Goal: Book appointment/travel/reservation

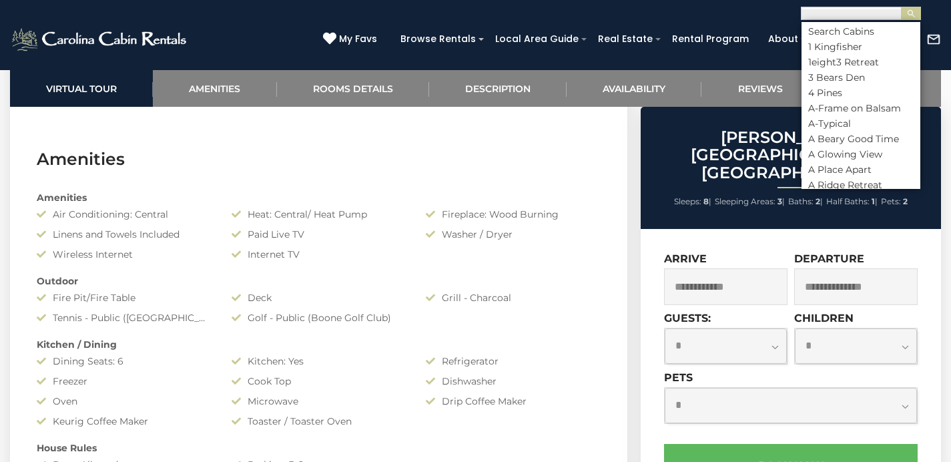
scroll to position [1, 0]
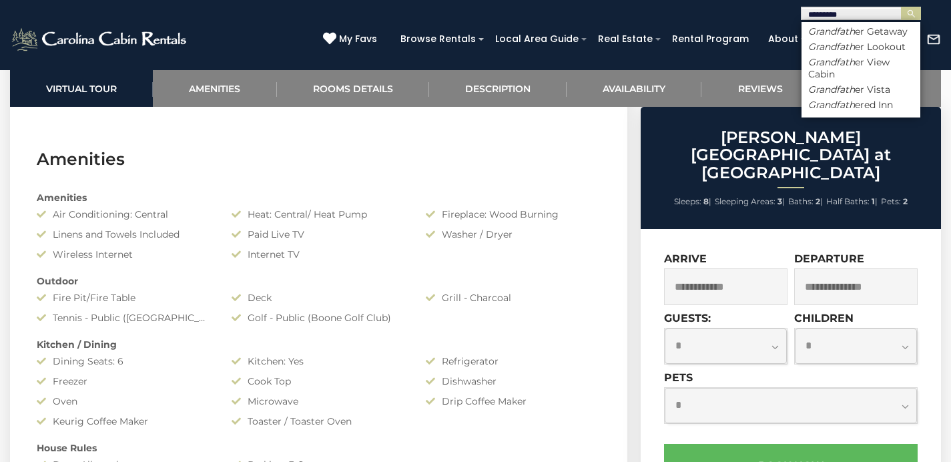
click at [288, 29] on div "(828) 295-6000 My Favs Browse Rentals Local Area Guide Activities & Attractions…" at bounding box center [475, 45] width 951 height 50
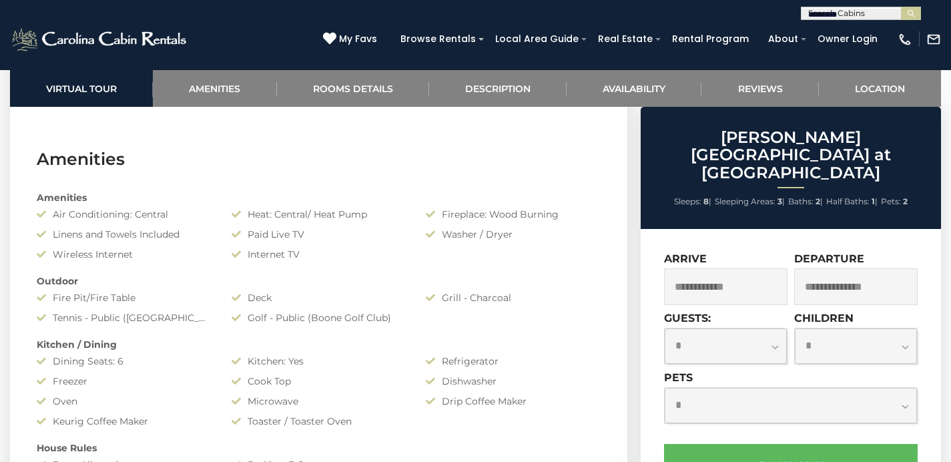
click at [877, 15] on input "*********" at bounding box center [860, 15] width 117 height 13
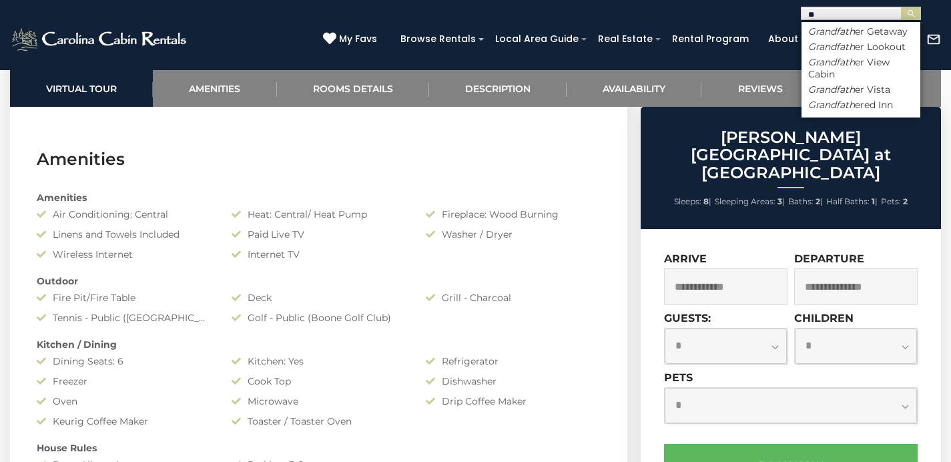
type input "*"
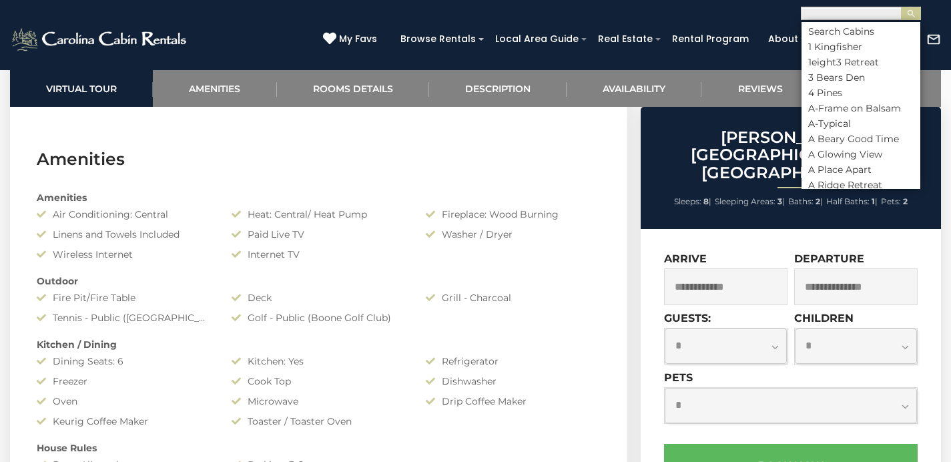
click at [848, 14] on input "text" at bounding box center [860, 15] width 117 height 13
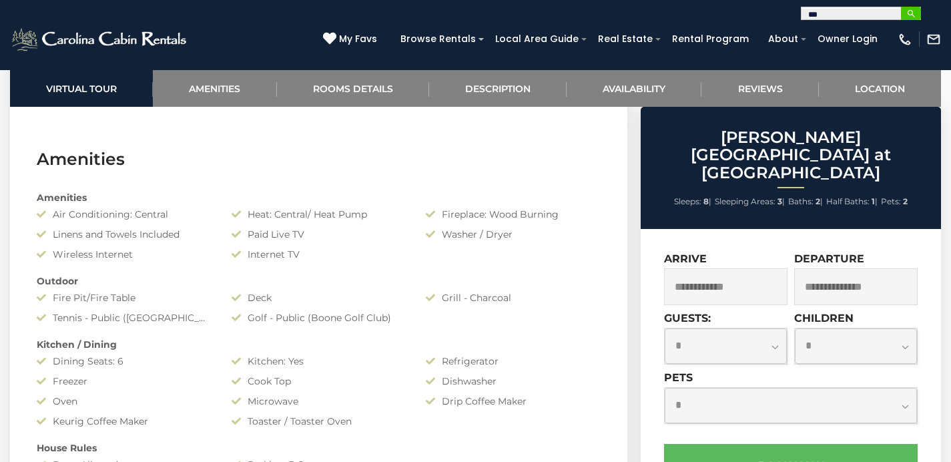
type input "***"
click at [908, 15] on img "submit" at bounding box center [911, 14] width 10 height 10
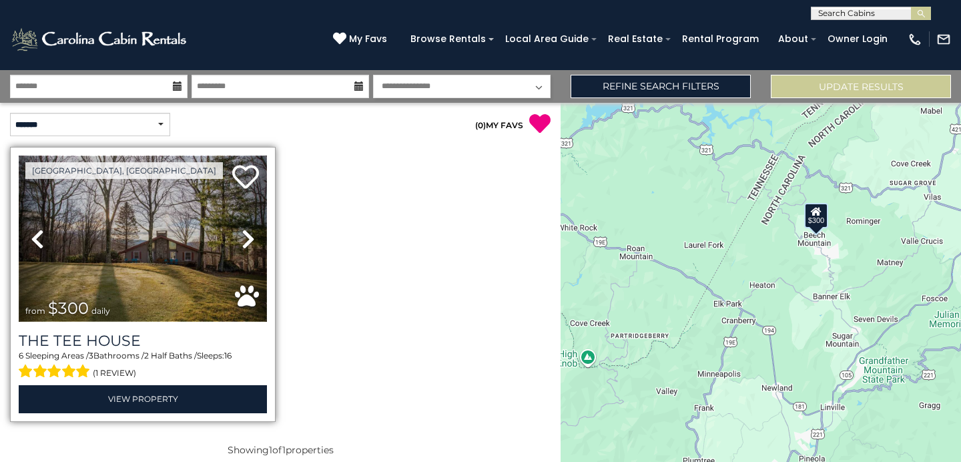
click at [166, 256] on img at bounding box center [143, 239] width 248 height 166
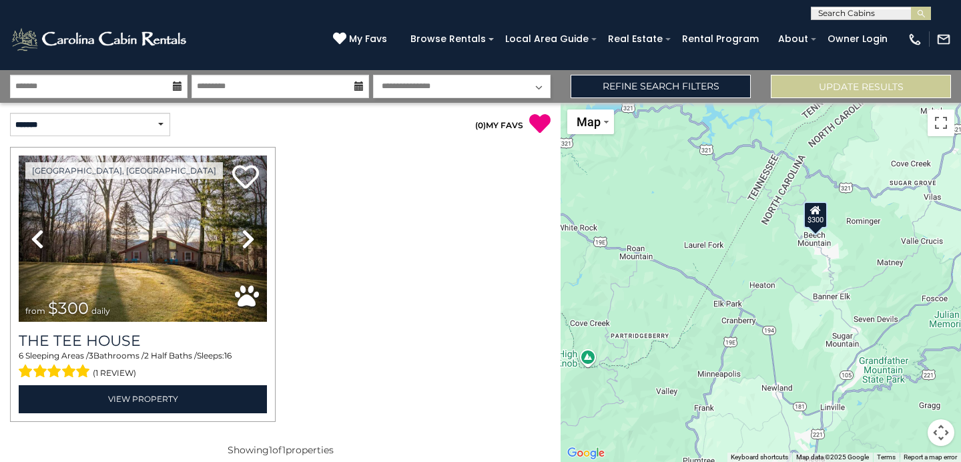
click at [860, 12] on input "text" at bounding box center [870, 15] width 117 height 13
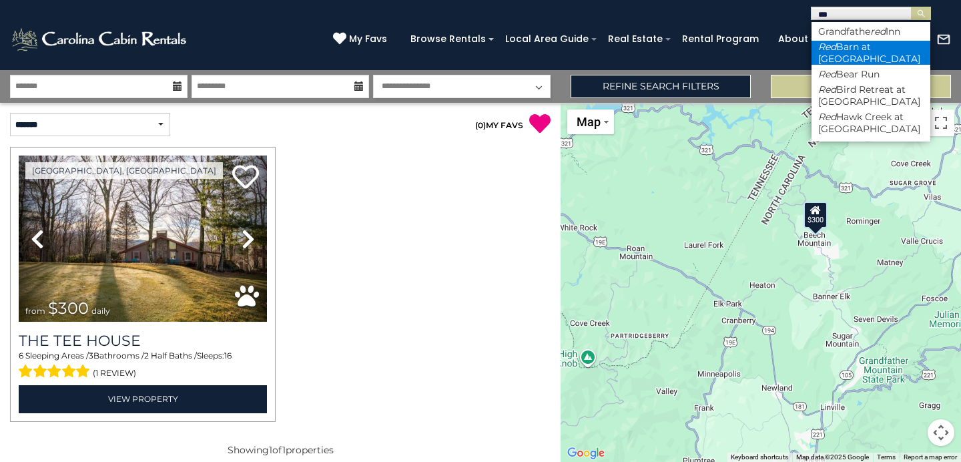
type input "***"
click at [836, 53] on li "Red Barn at Tiffanys Estate" at bounding box center [871, 53] width 119 height 24
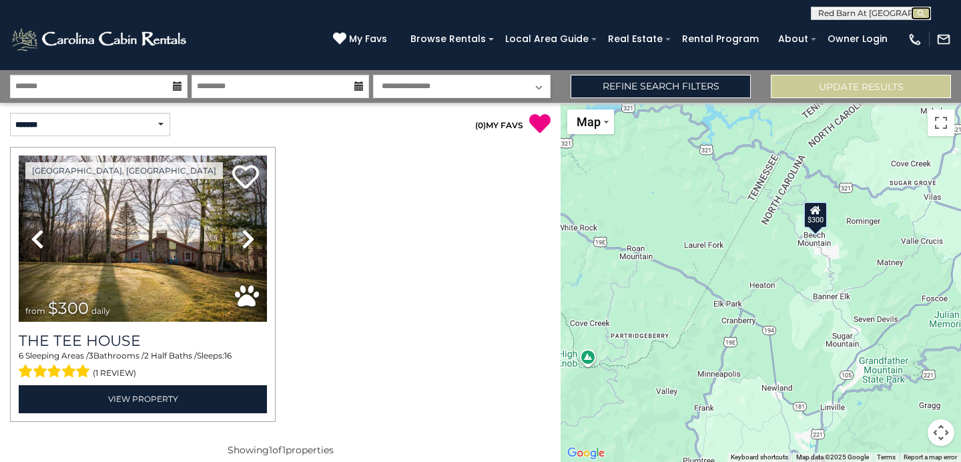
click at [918, 13] on img "submit" at bounding box center [921, 14] width 10 height 10
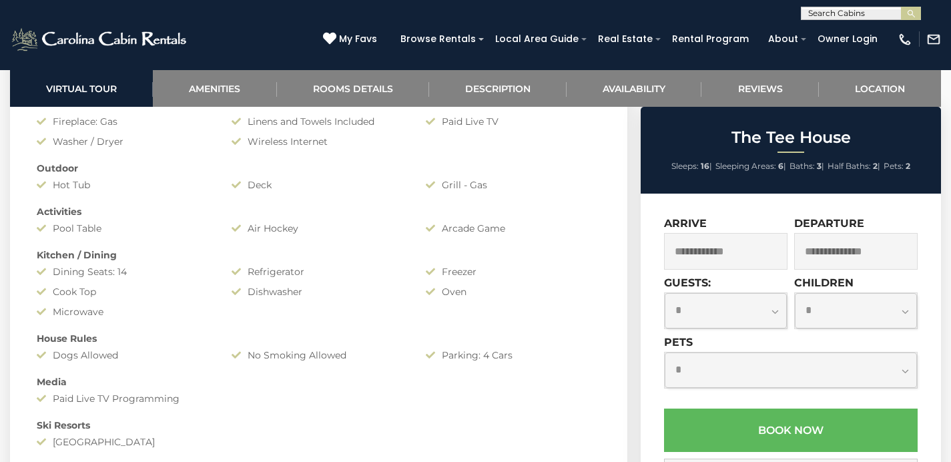
scroll to position [1023, 0]
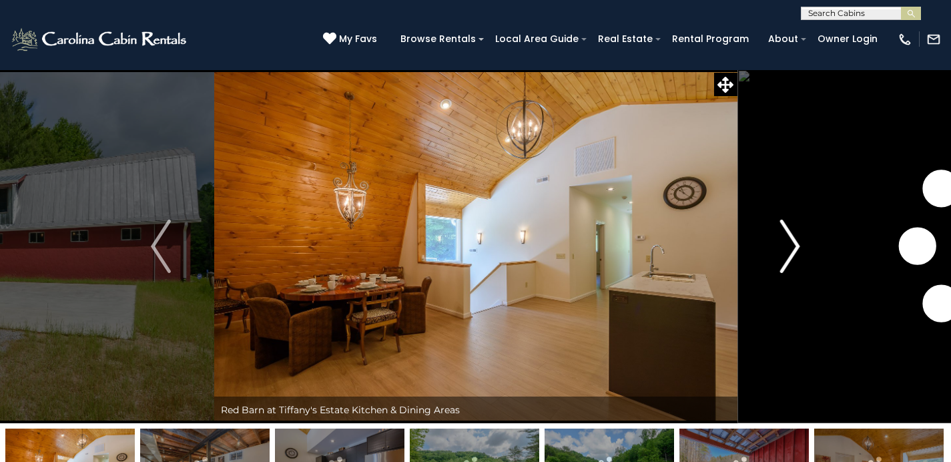
click at [799, 238] on img "Next" at bounding box center [790, 246] width 20 height 53
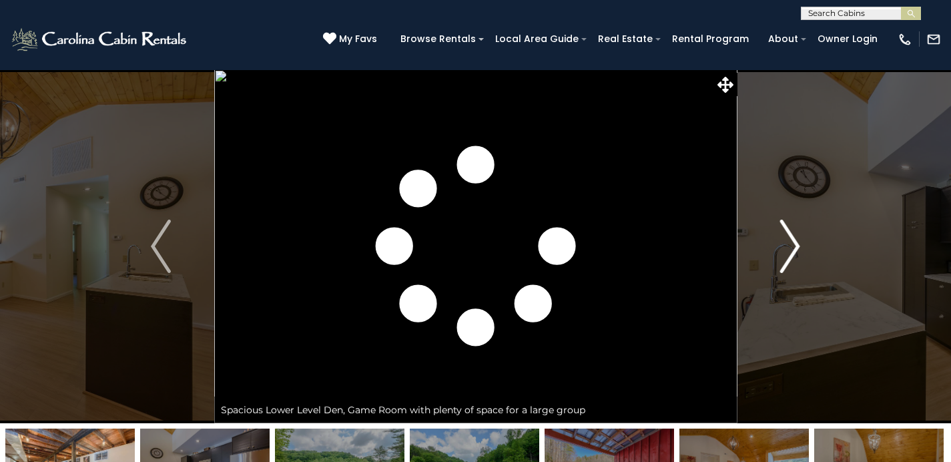
click at [798, 238] on img "Next" at bounding box center [790, 246] width 20 height 53
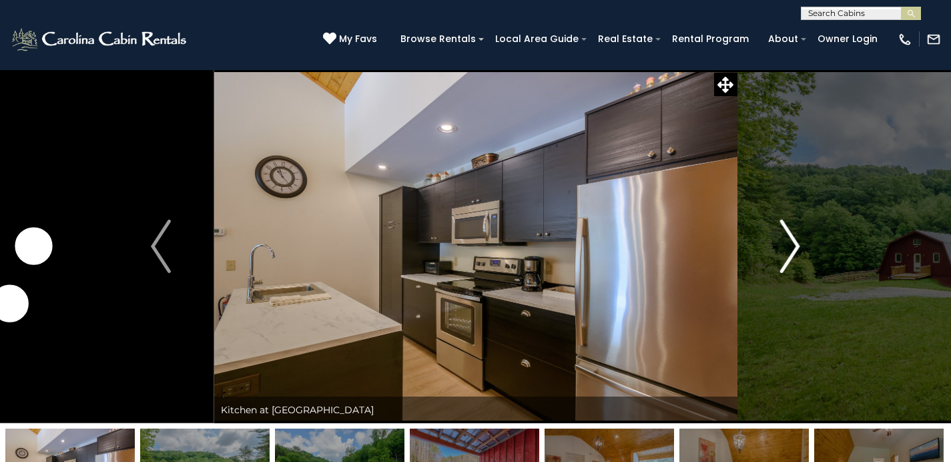
click at [798, 238] on img "Next" at bounding box center [790, 246] width 20 height 53
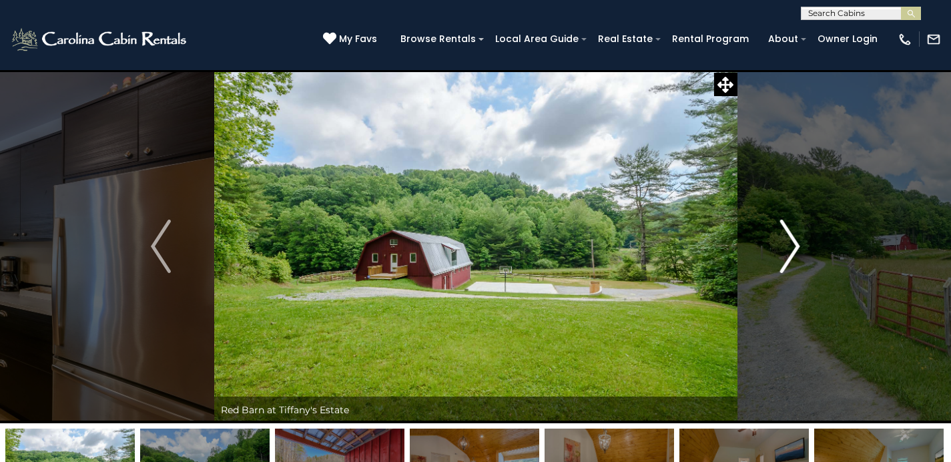
click at [796, 238] on img "Next" at bounding box center [790, 246] width 20 height 53
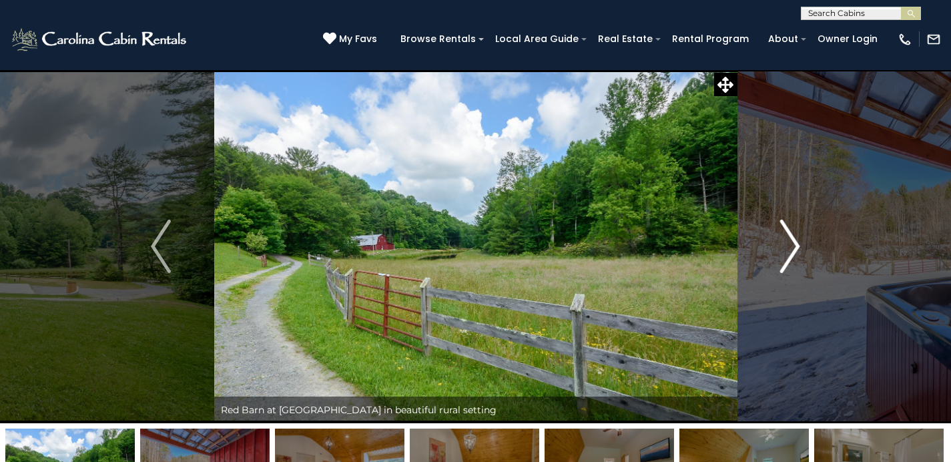
click at [796, 239] on img "Next" at bounding box center [790, 246] width 20 height 53
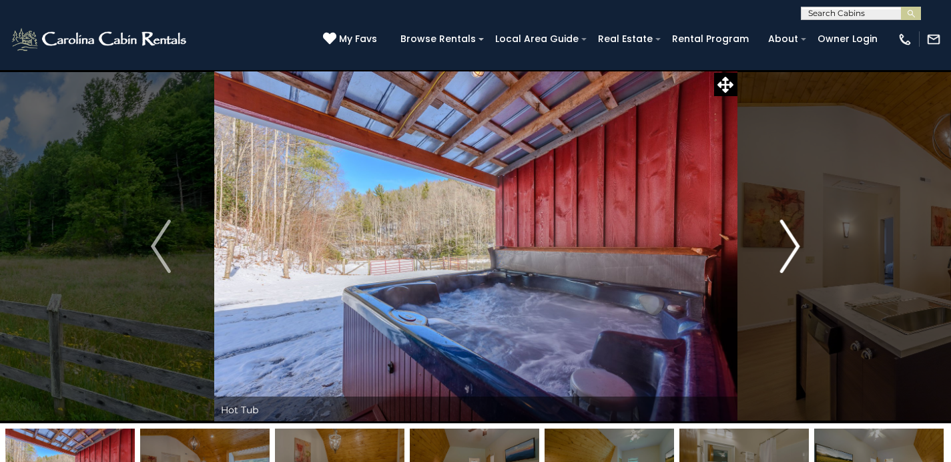
click at [796, 238] on img "Next" at bounding box center [790, 246] width 20 height 53
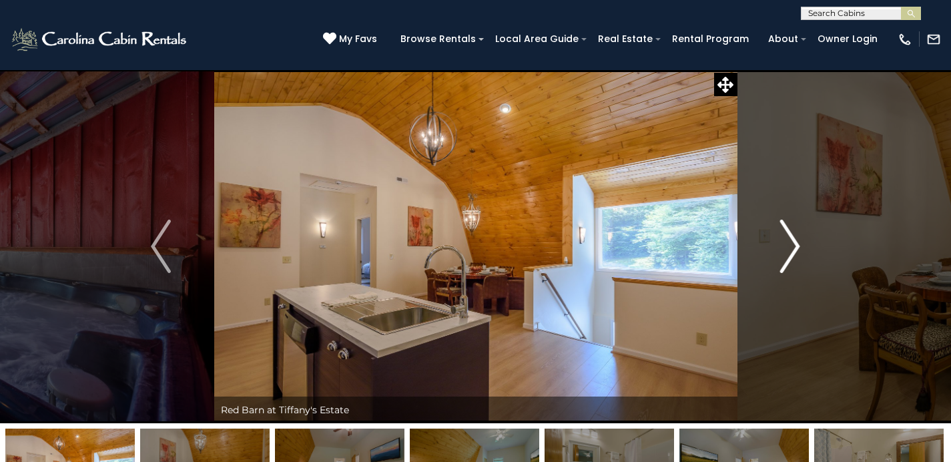
click at [796, 238] on img "Next" at bounding box center [790, 246] width 20 height 53
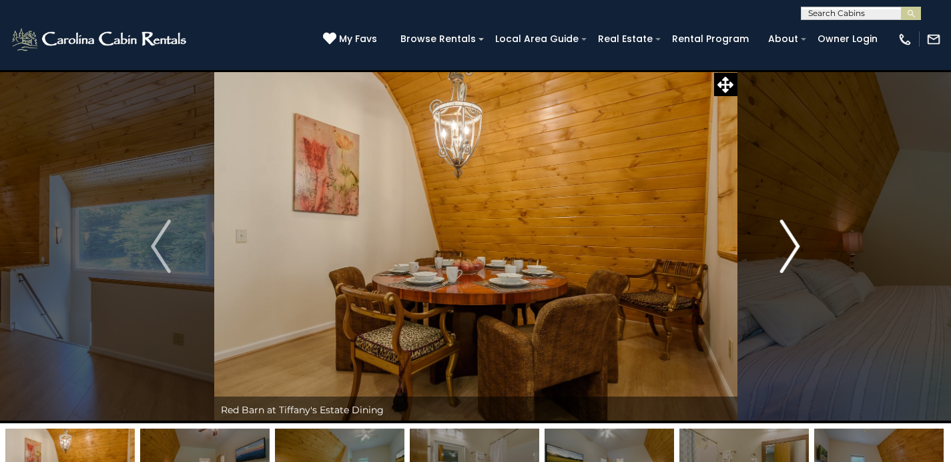
click at [796, 238] on img "Next" at bounding box center [790, 246] width 20 height 53
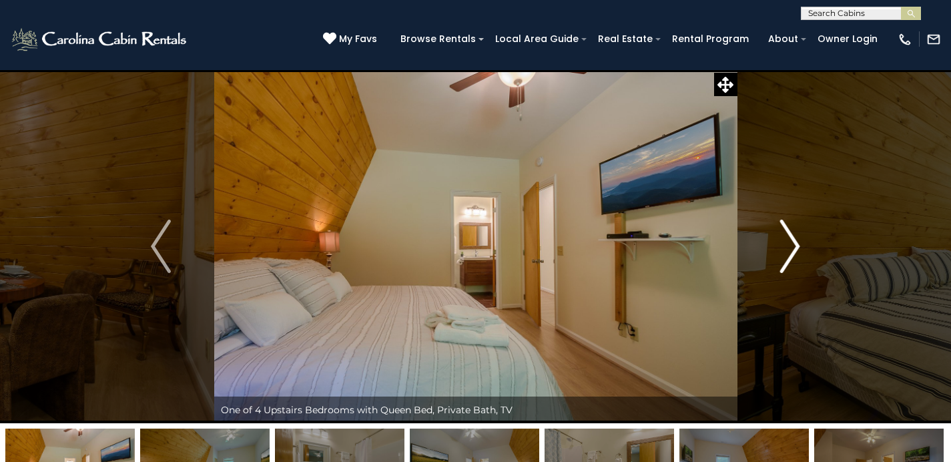
click at [796, 238] on img "Next" at bounding box center [790, 246] width 20 height 53
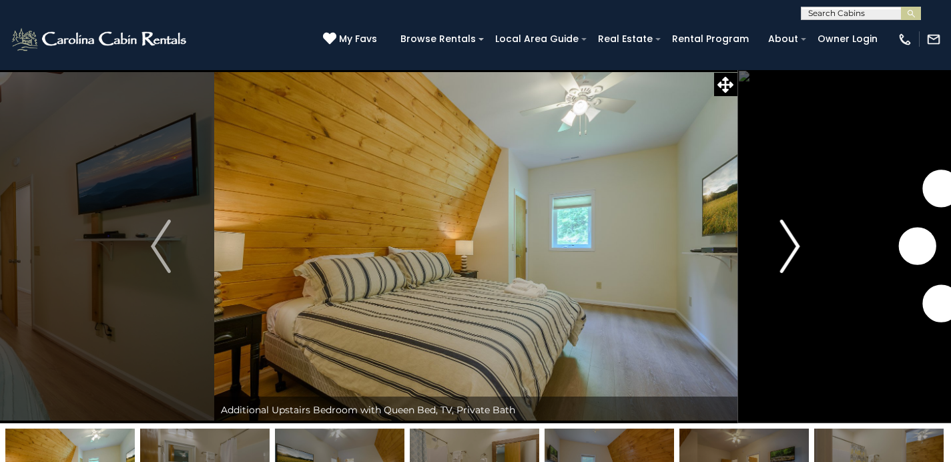
click at [796, 237] on img "Next" at bounding box center [790, 246] width 20 height 53
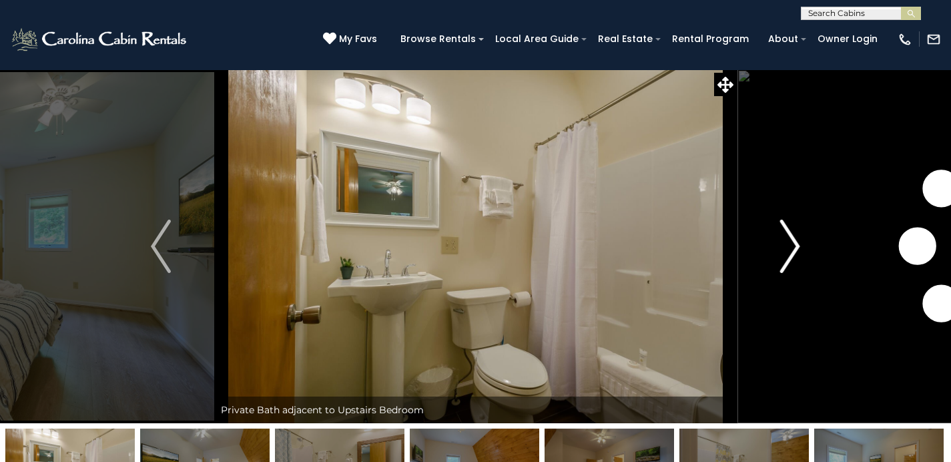
click at [796, 237] on img "Next" at bounding box center [790, 246] width 20 height 53
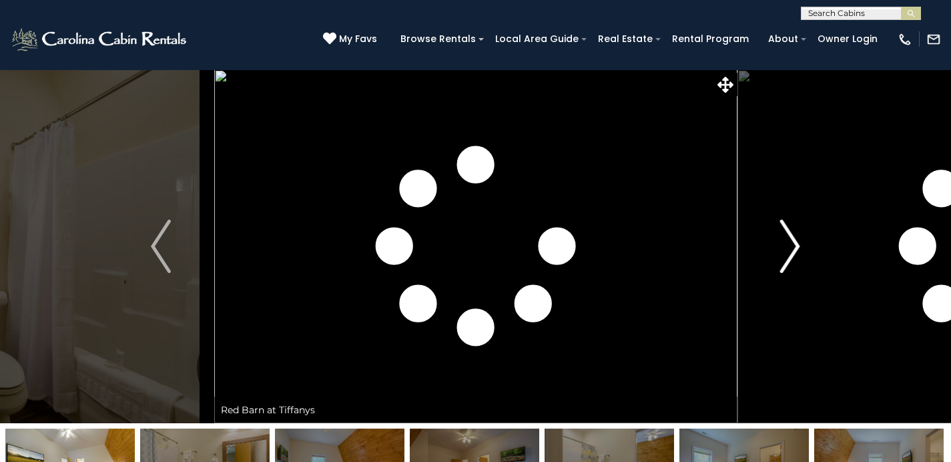
click at [796, 237] on img "Next" at bounding box center [790, 246] width 20 height 53
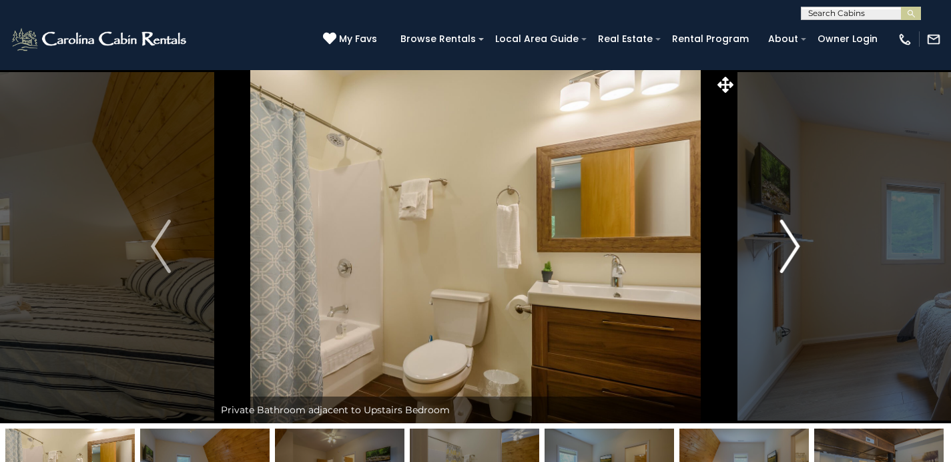
click at [796, 237] on img "Next" at bounding box center [790, 246] width 20 height 53
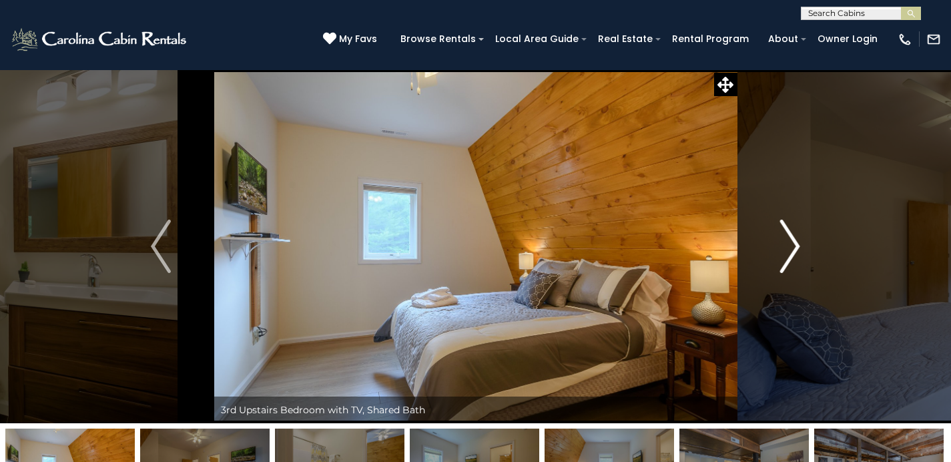
click at [796, 237] on img "Next" at bounding box center [790, 246] width 20 height 53
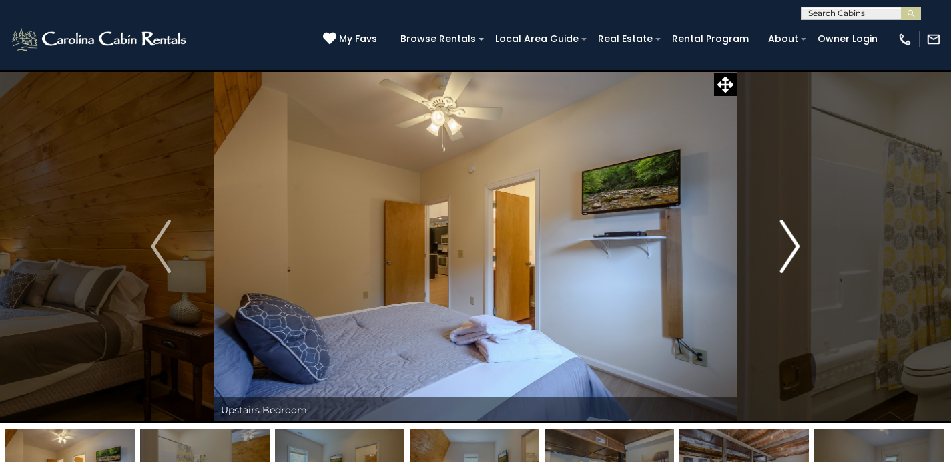
click at [796, 238] on img "Next" at bounding box center [790, 246] width 20 height 53
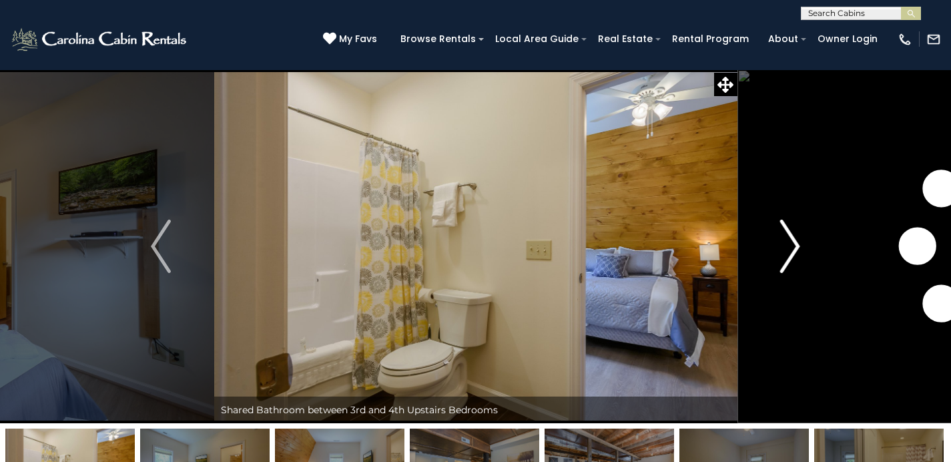
click at [796, 238] on img "Next" at bounding box center [790, 246] width 20 height 53
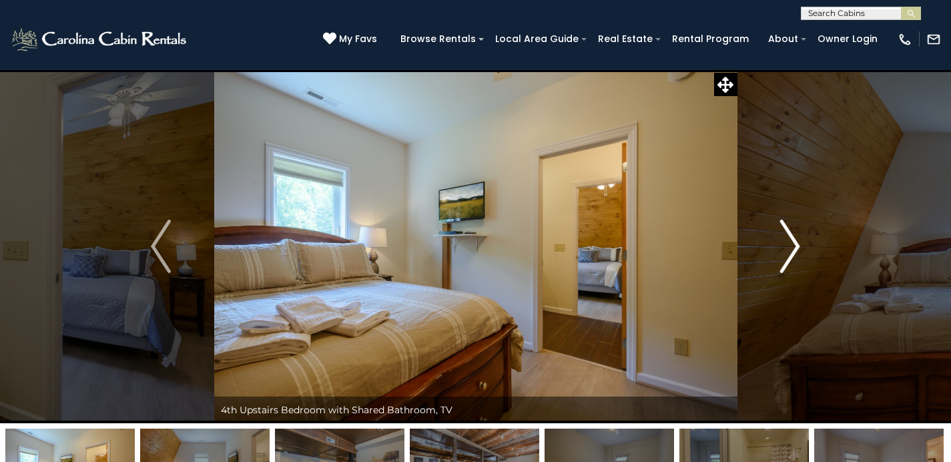
click at [796, 237] on img "Next" at bounding box center [790, 246] width 20 height 53
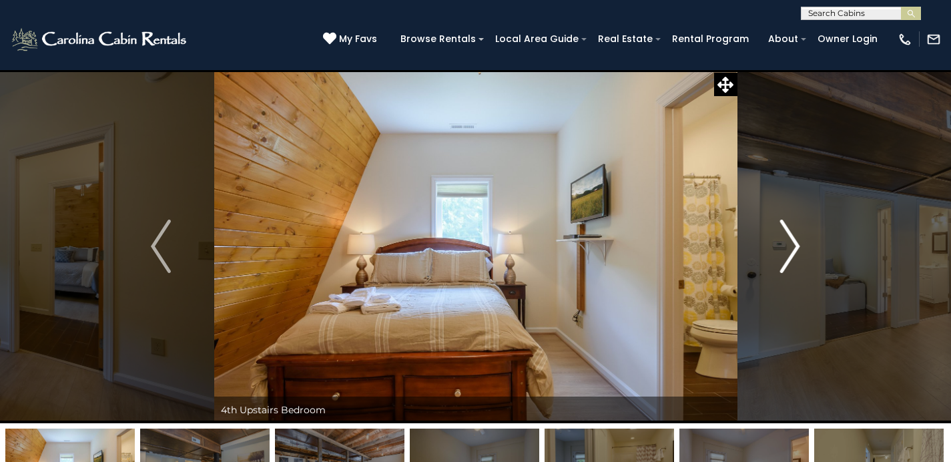
click at [791, 239] on img "Next" at bounding box center [790, 246] width 20 height 53
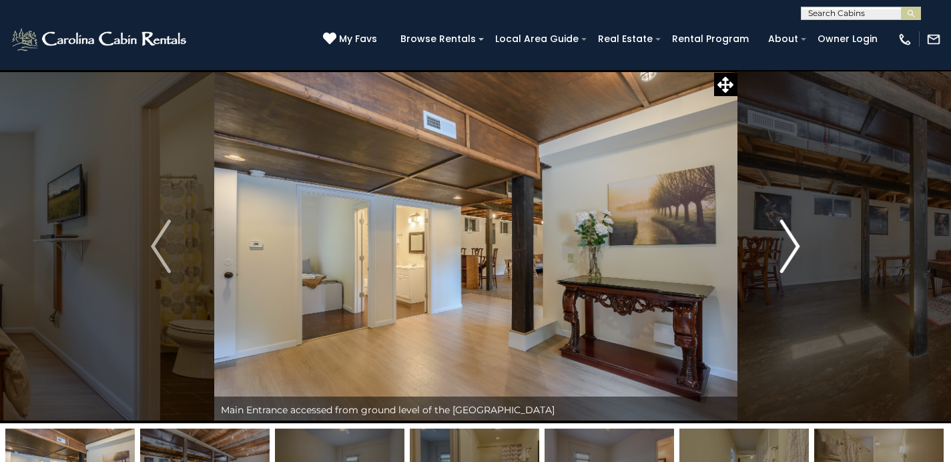
click at [796, 236] on img "Next" at bounding box center [790, 246] width 20 height 53
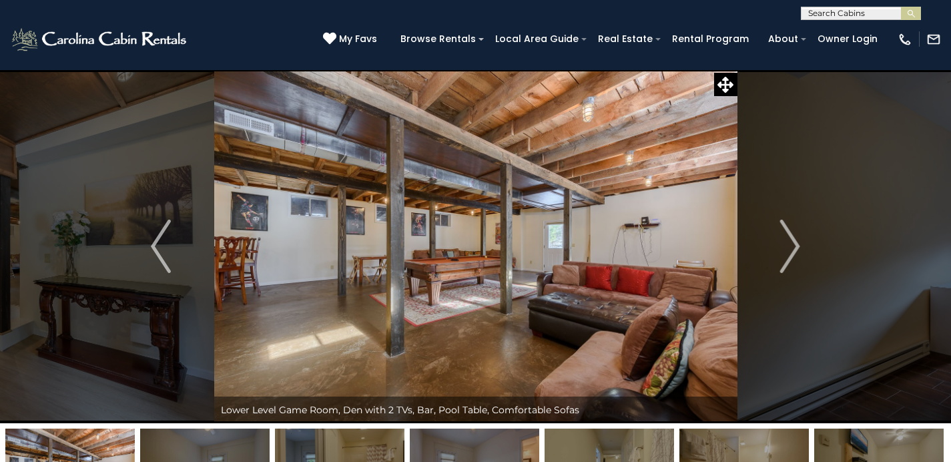
click at [828, 15] on input "text" at bounding box center [860, 15] width 117 height 13
type input "***"
click at [840, 37] on li "Upp er House at Tiffanys Estate" at bounding box center [861, 37] width 119 height 24
click at [914, 6] on div "**********" at bounding box center [475, 10] width 951 height 20
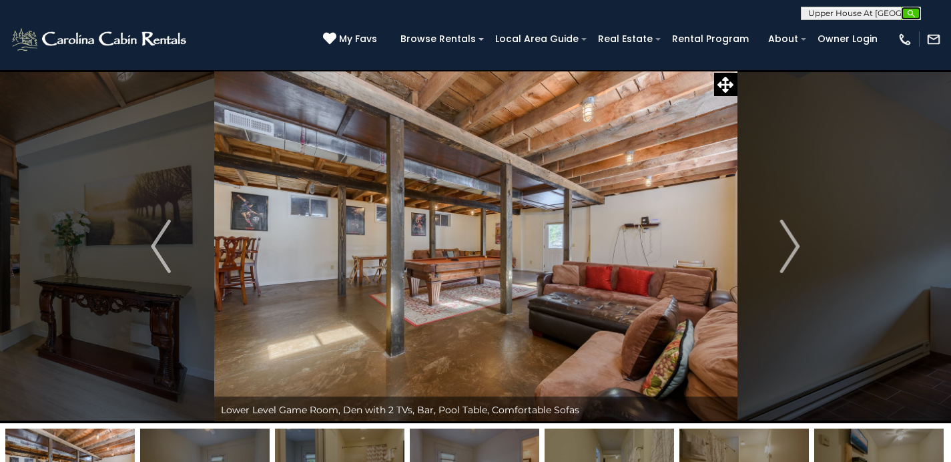
click at [912, 10] on img "submit" at bounding box center [911, 14] width 10 height 10
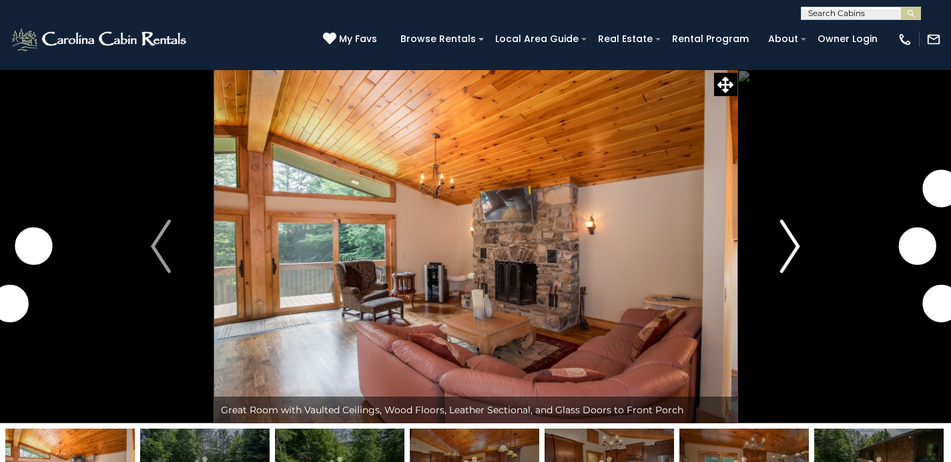
click at [797, 248] on img "Next" at bounding box center [790, 246] width 20 height 53
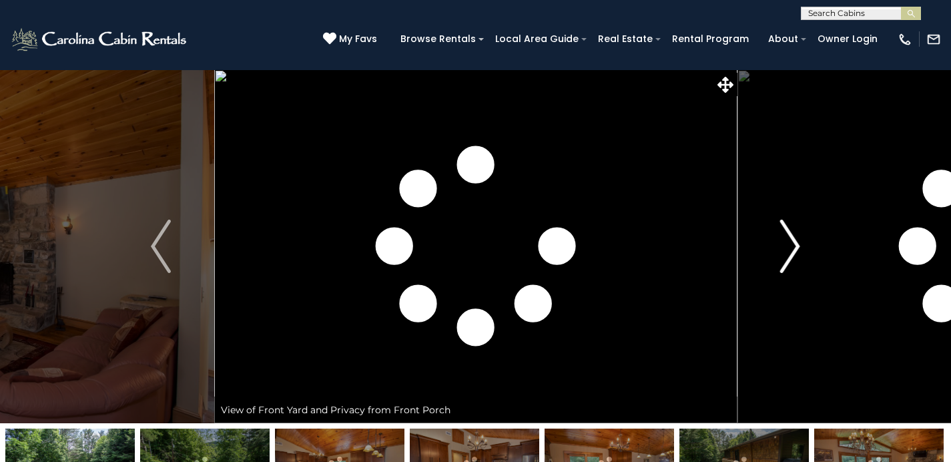
click at [798, 249] on img "Next" at bounding box center [790, 246] width 20 height 53
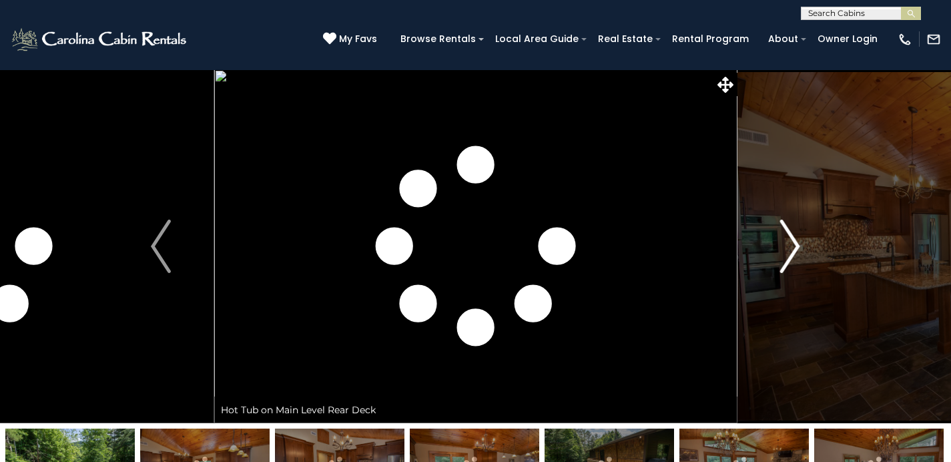
click at [798, 249] on img "Next" at bounding box center [790, 246] width 20 height 53
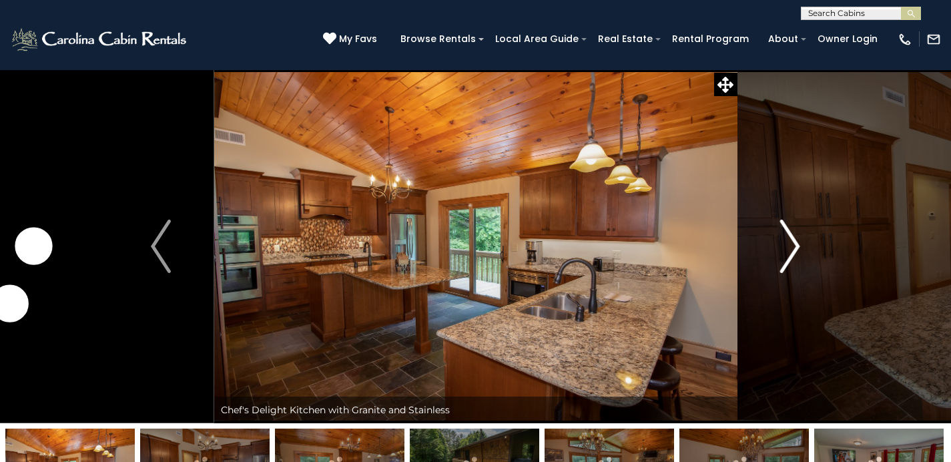
click at [798, 249] on img "Next" at bounding box center [790, 246] width 20 height 53
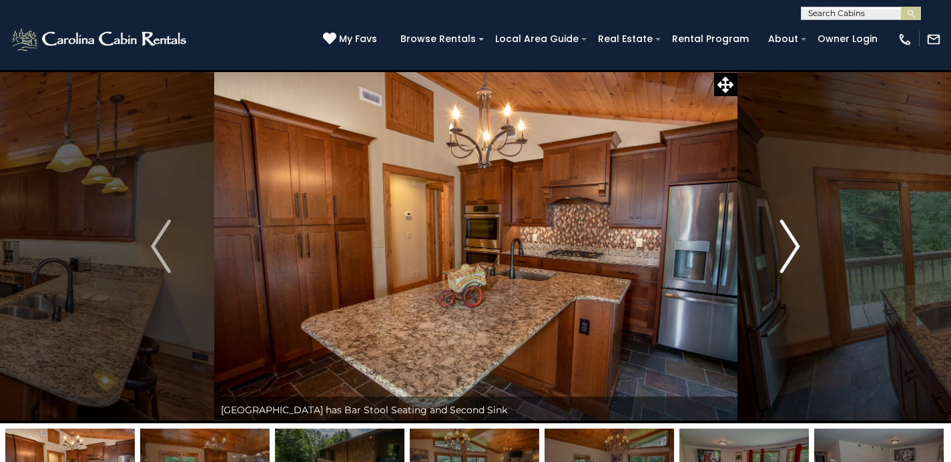
click at [798, 249] on img "Next" at bounding box center [790, 246] width 20 height 53
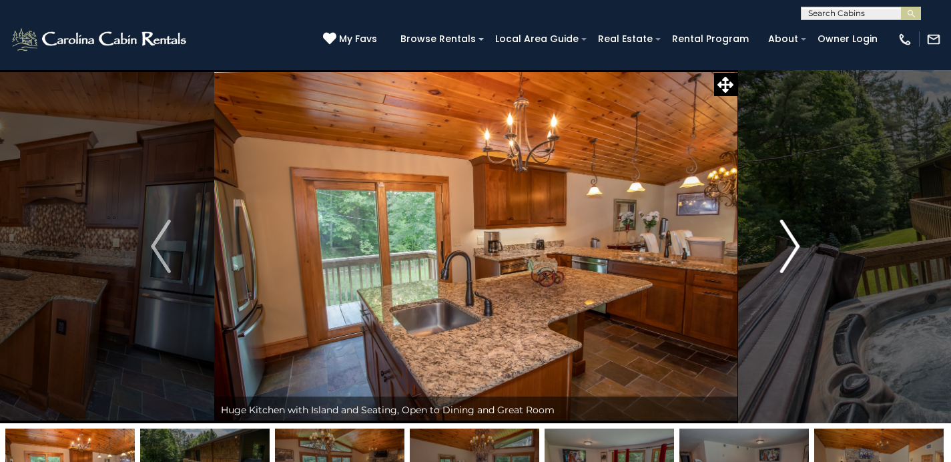
click at [798, 249] on img "Next" at bounding box center [790, 246] width 20 height 53
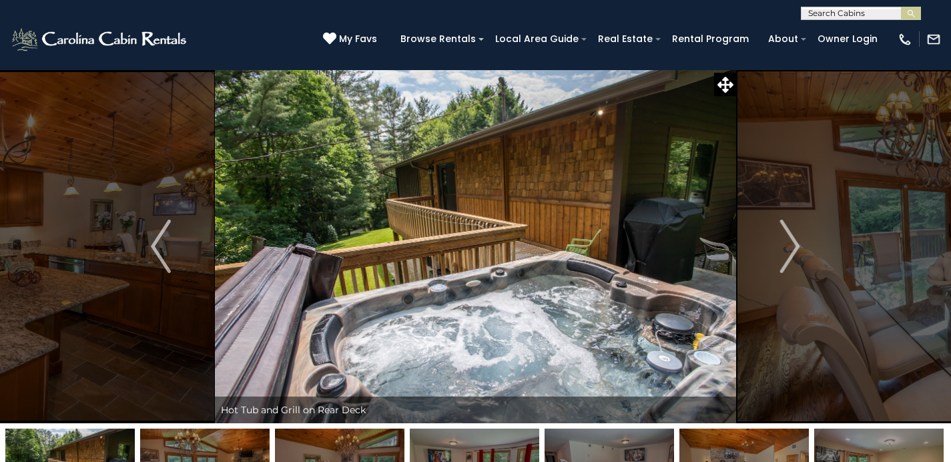
click at [843, 13] on input "text" at bounding box center [860, 15] width 117 height 13
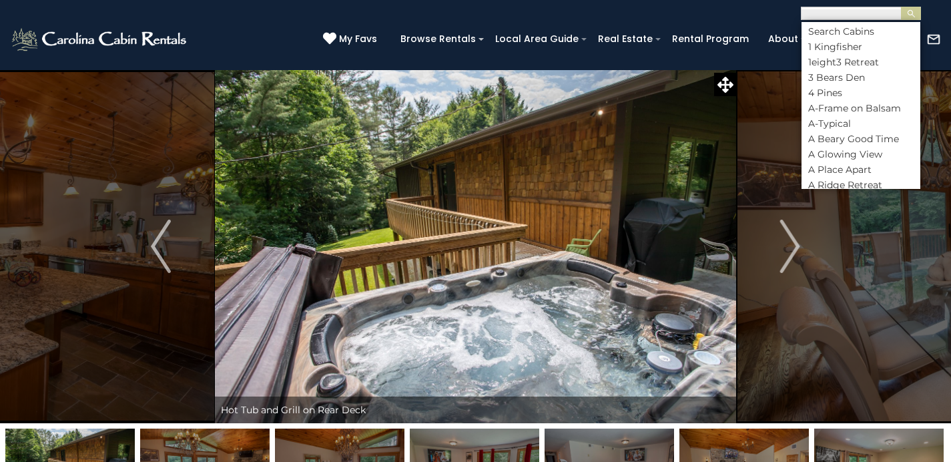
scroll to position [1, 0]
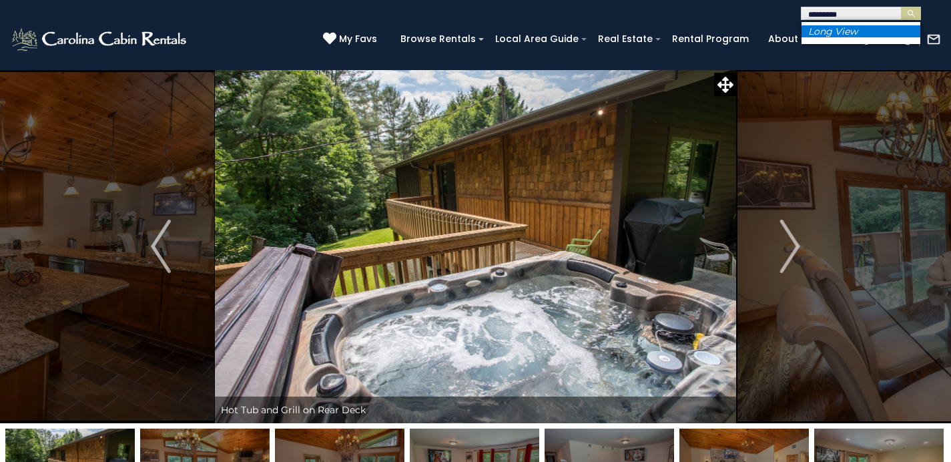
type input "*********"
click at [902, 31] on li "Long View" at bounding box center [861, 31] width 119 height 12
click at [913, 17] on img "submit" at bounding box center [911, 14] width 10 height 10
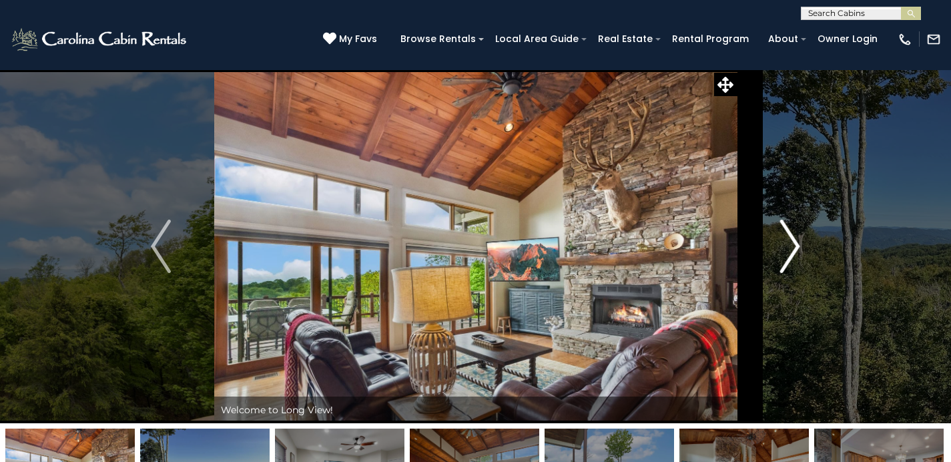
click at [805, 241] on button "Next" at bounding box center [790, 246] width 106 height 354
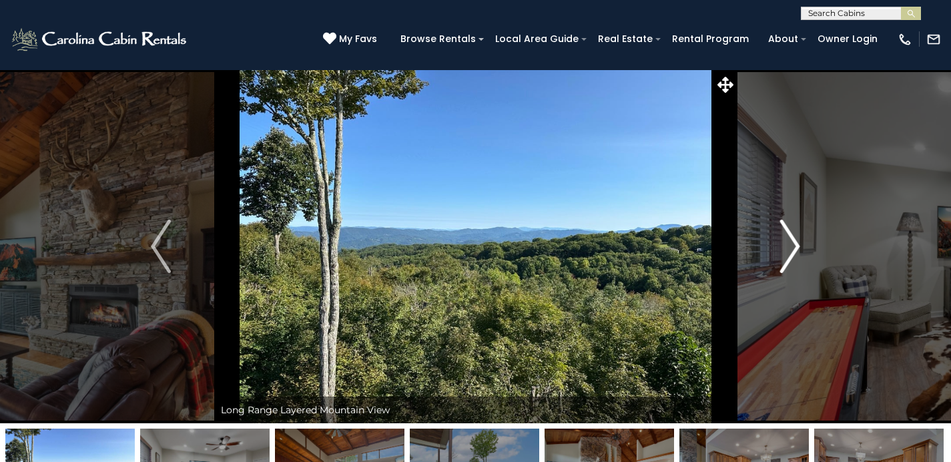
click at [793, 238] on img "Next" at bounding box center [790, 246] width 20 height 53
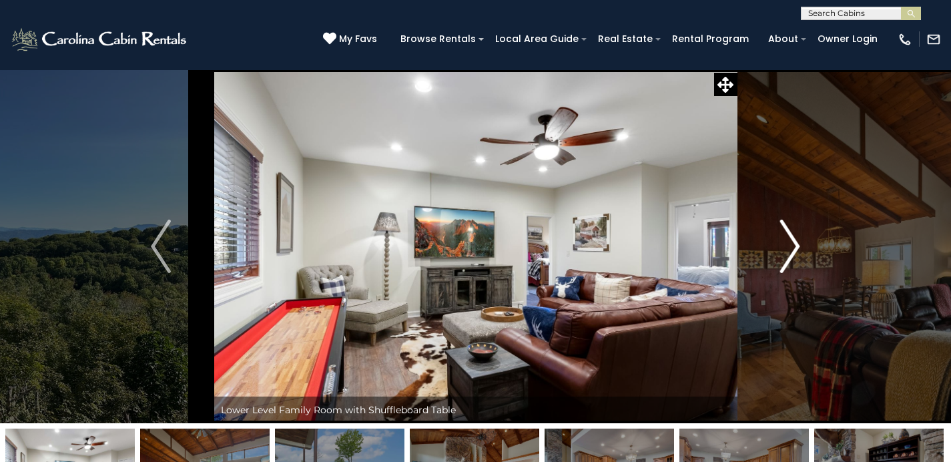
click at [793, 238] on img "Next" at bounding box center [790, 246] width 20 height 53
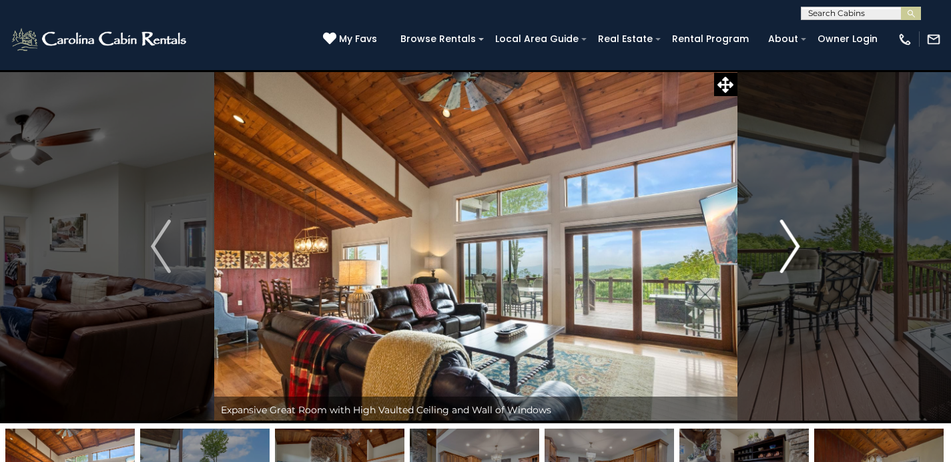
click at [792, 237] on img "Next" at bounding box center [790, 246] width 20 height 53
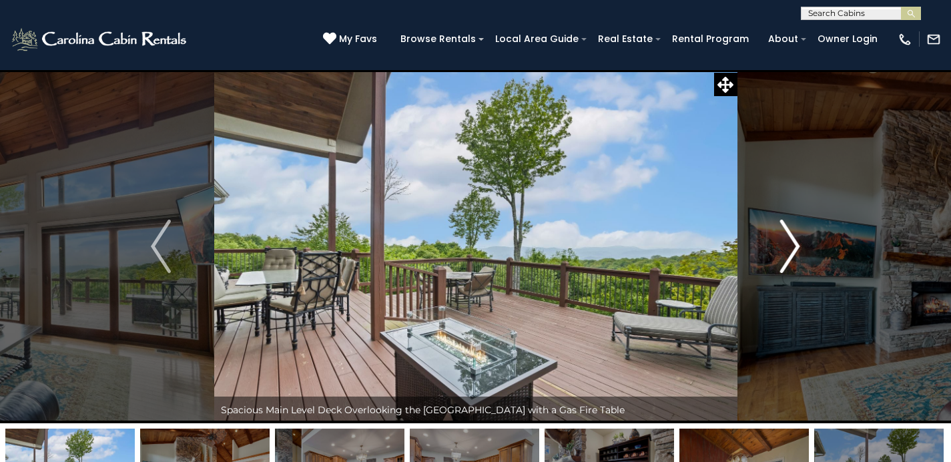
click at [792, 237] on img "Next" at bounding box center [790, 246] width 20 height 53
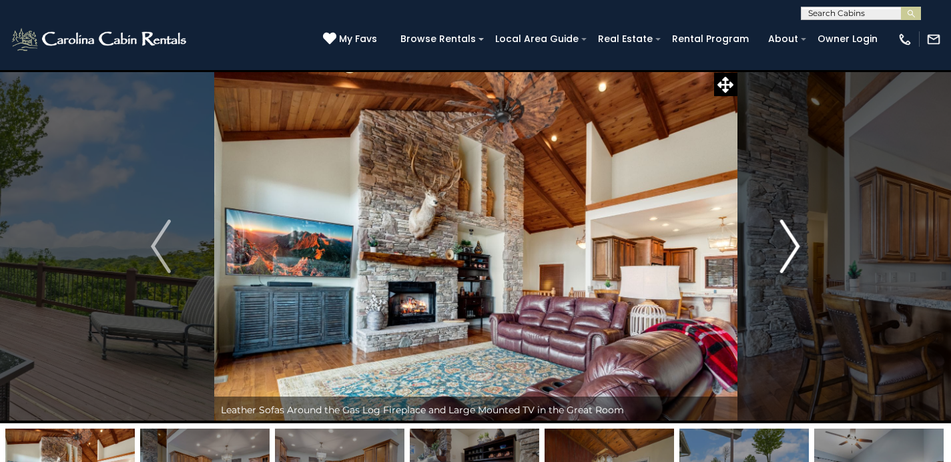
click at [792, 236] on img "Next" at bounding box center [790, 246] width 20 height 53
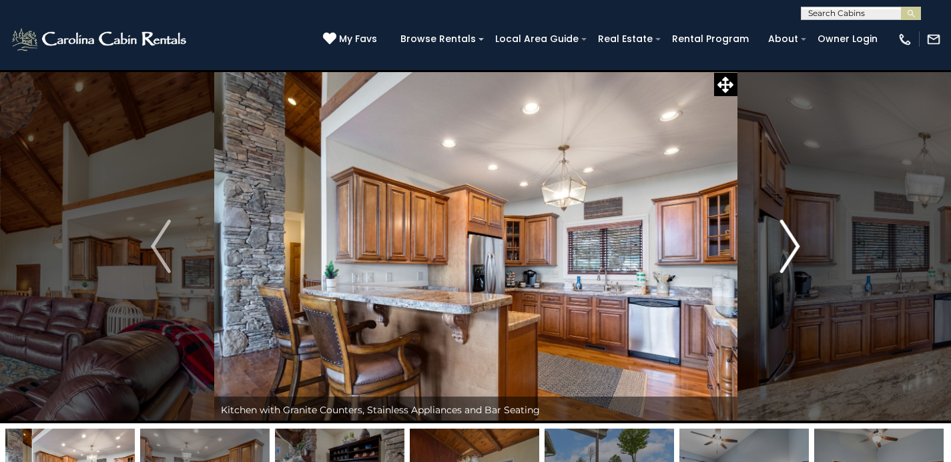
click at [791, 236] on img "Next" at bounding box center [790, 246] width 20 height 53
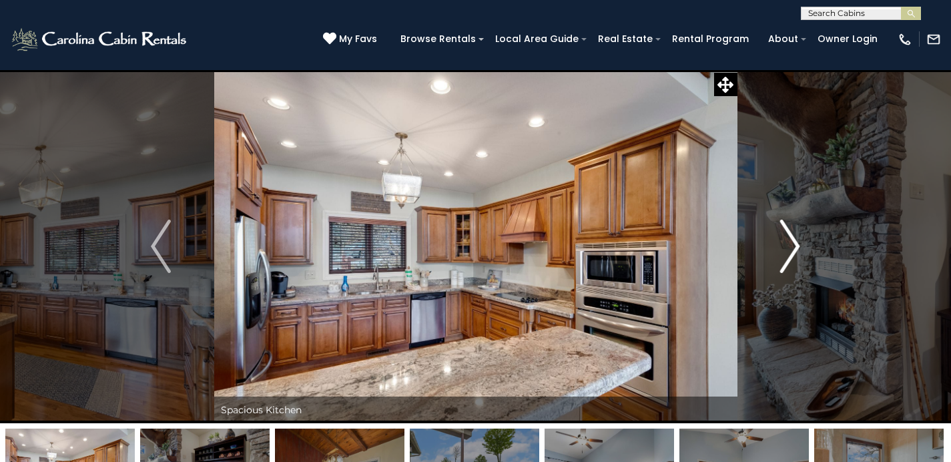
click at [790, 236] on img "Next" at bounding box center [790, 246] width 20 height 53
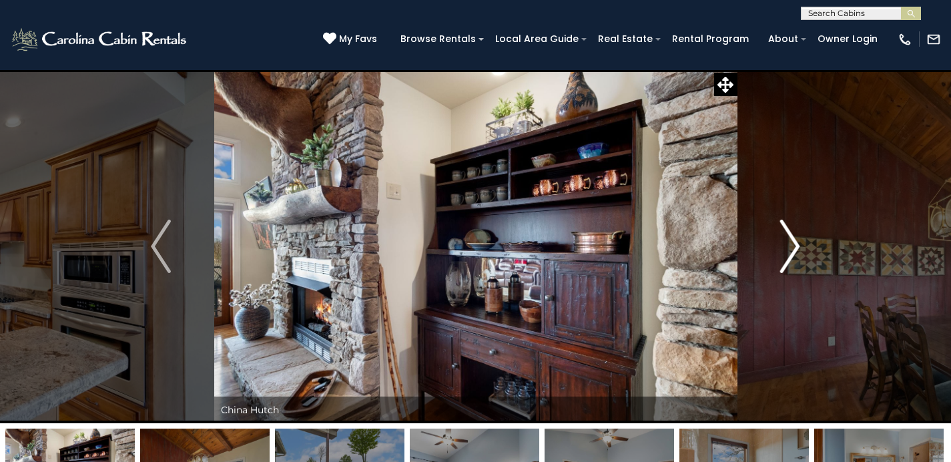
click at [789, 235] on img "Next" at bounding box center [790, 246] width 20 height 53
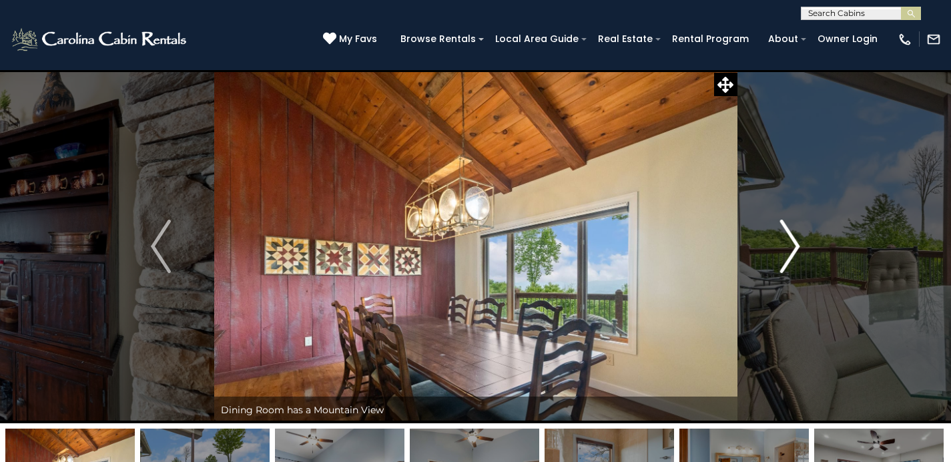
click at [788, 235] on img "Next" at bounding box center [790, 246] width 20 height 53
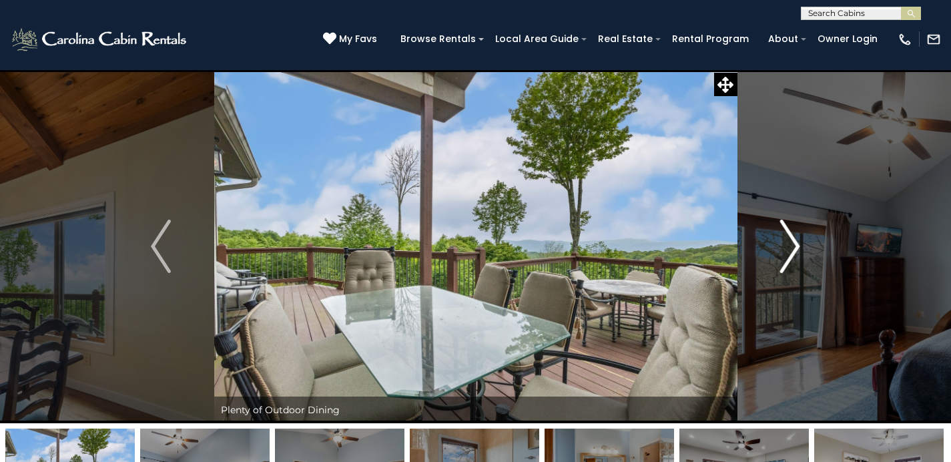
click at [788, 235] on img "Next" at bounding box center [790, 246] width 20 height 53
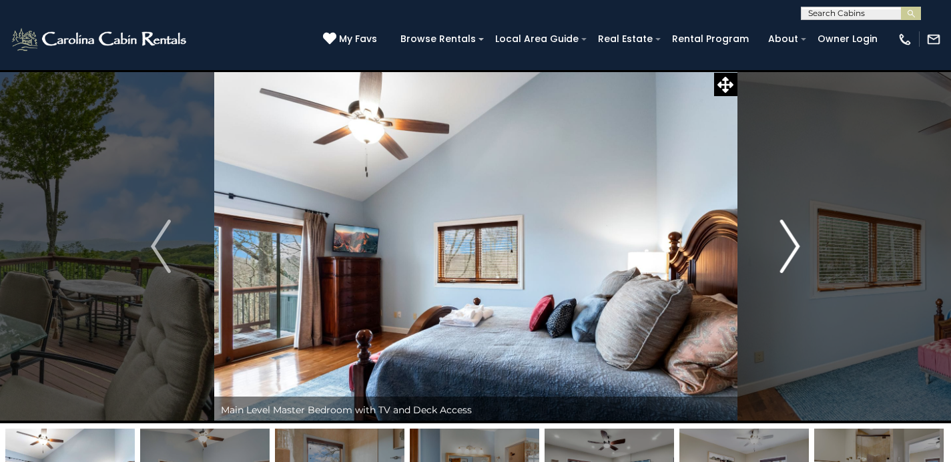
click at [788, 235] on img "Next" at bounding box center [790, 246] width 20 height 53
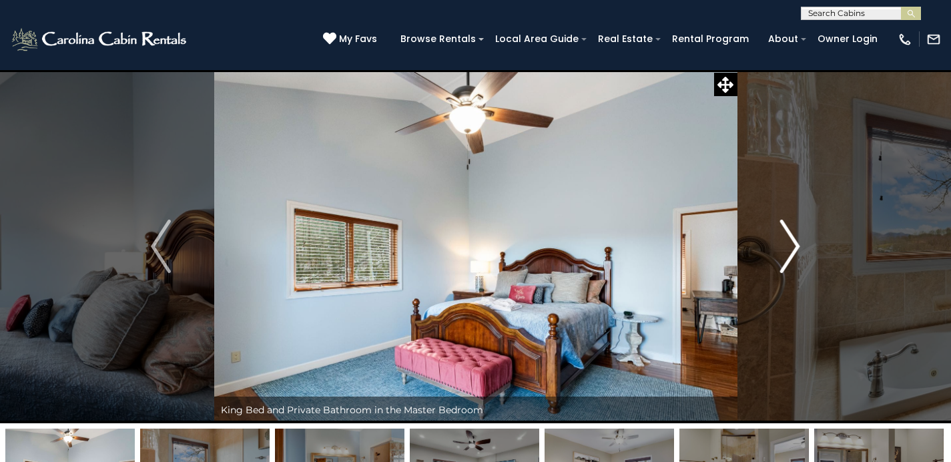
click at [788, 235] on img "Next" at bounding box center [790, 246] width 20 height 53
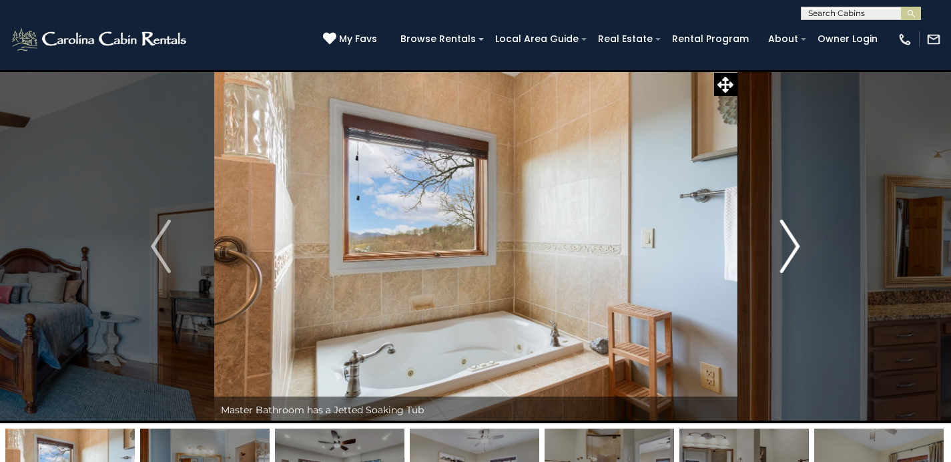
click at [788, 235] on img "Next" at bounding box center [790, 246] width 20 height 53
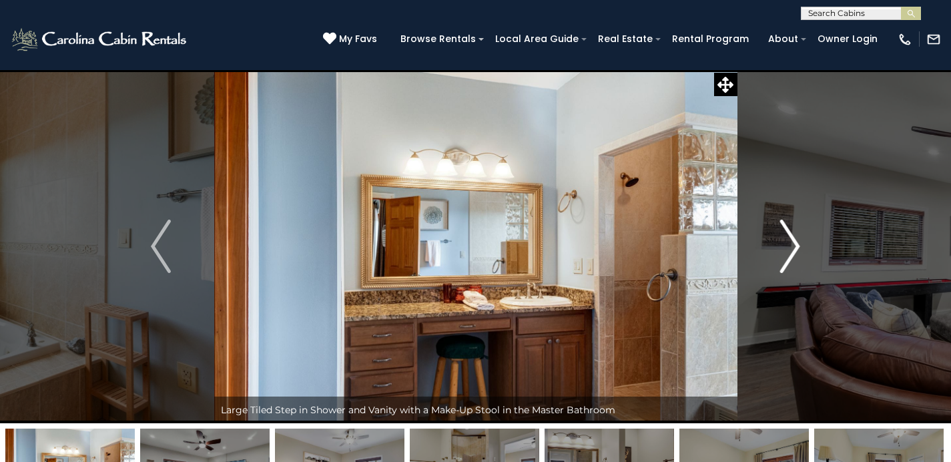
click at [788, 235] on img "Next" at bounding box center [790, 246] width 20 height 53
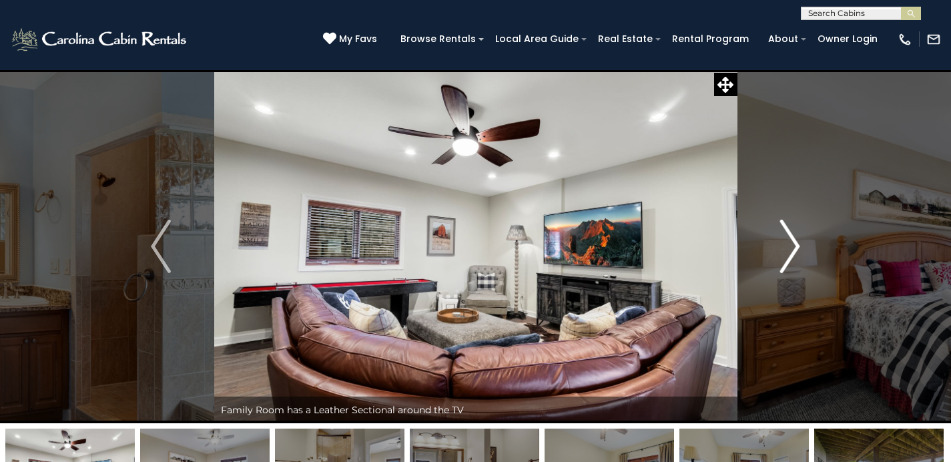
click at [788, 235] on img "Next" at bounding box center [790, 246] width 20 height 53
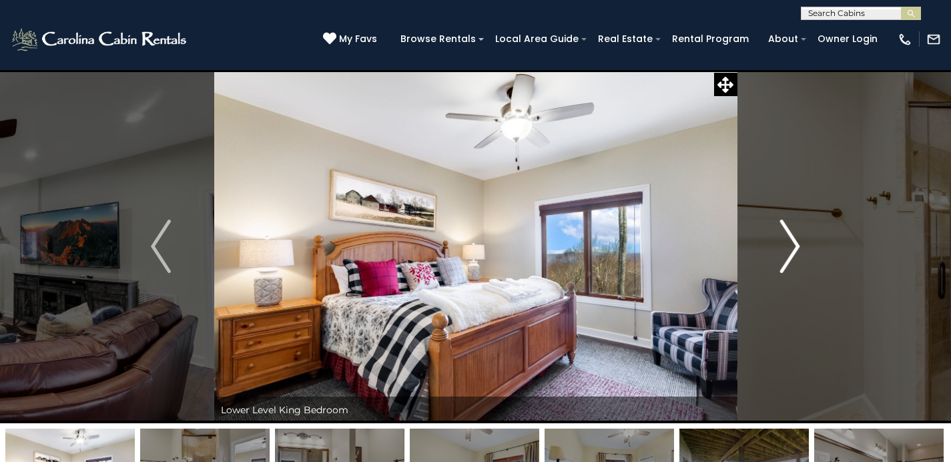
click at [788, 235] on img "Next" at bounding box center [790, 246] width 20 height 53
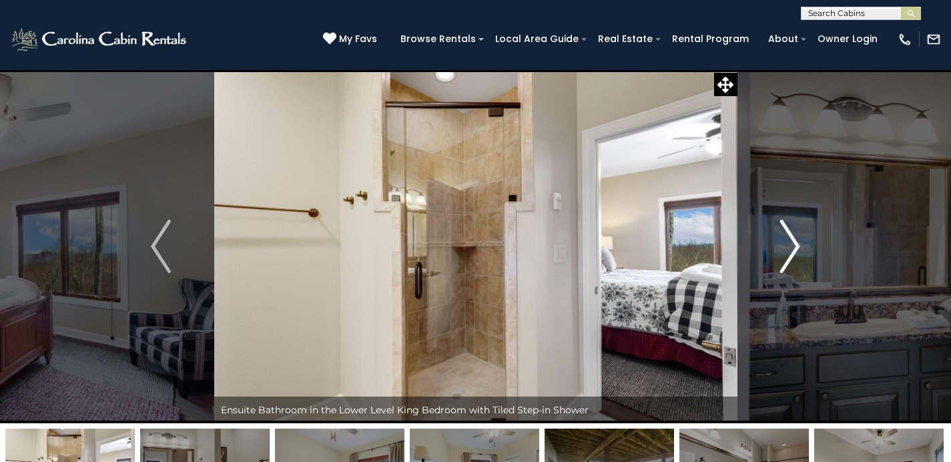
click at [788, 235] on img "Next" at bounding box center [790, 246] width 20 height 53
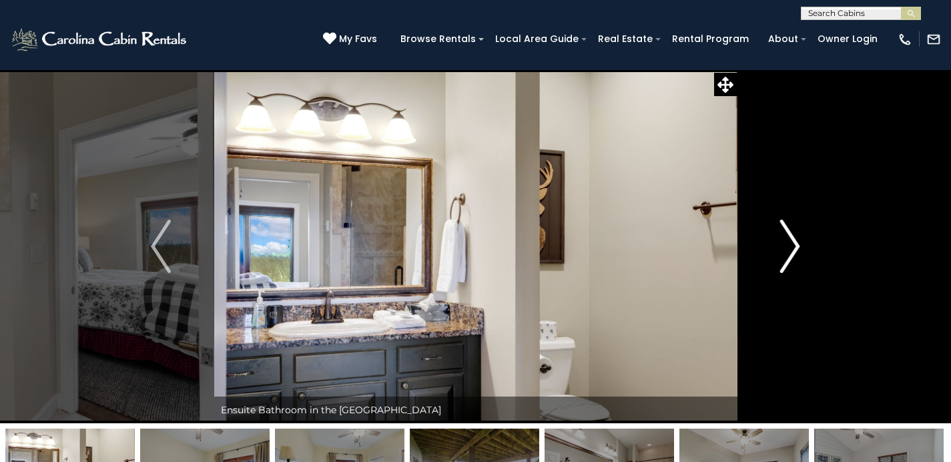
click at [788, 235] on img "Next" at bounding box center [790, 246] width 20 height 53
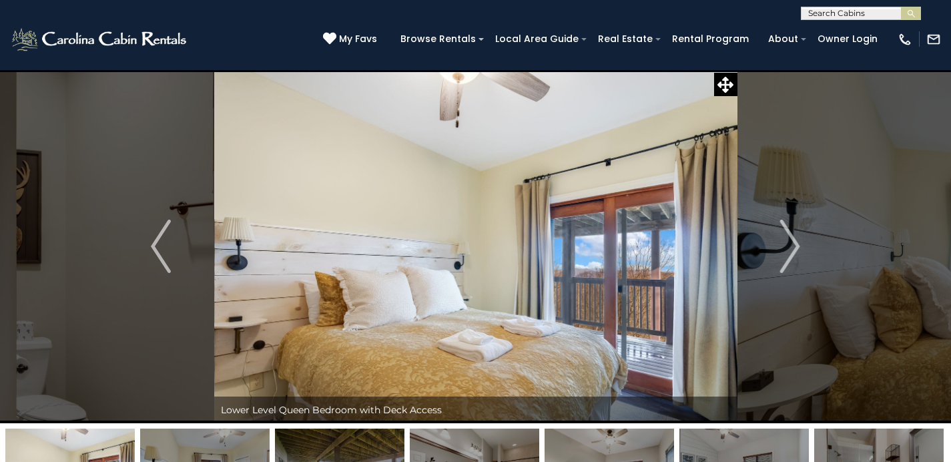
scroll to position [1, 0]
click at [828, 13] on input "text" at bounding box center [860, 15] width 117 height 13
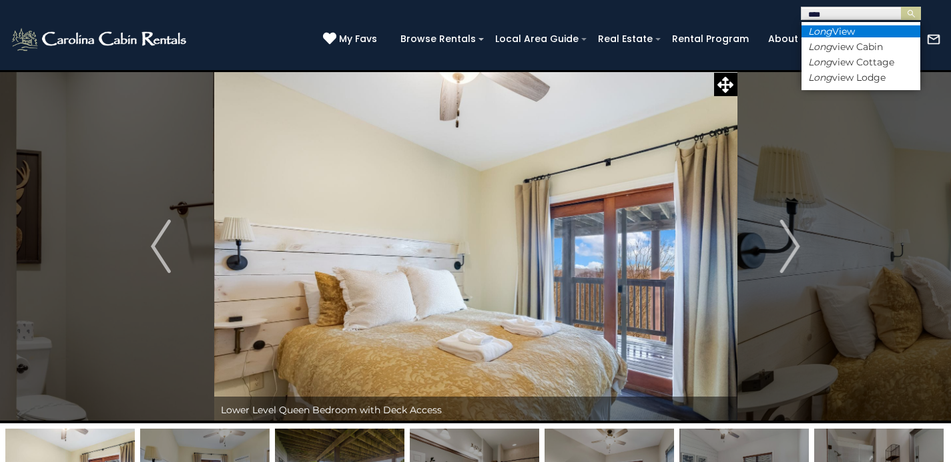
type input "****"
click at [828, 33] on em "Long" at bounding box center [820, 31] width 24 height 12
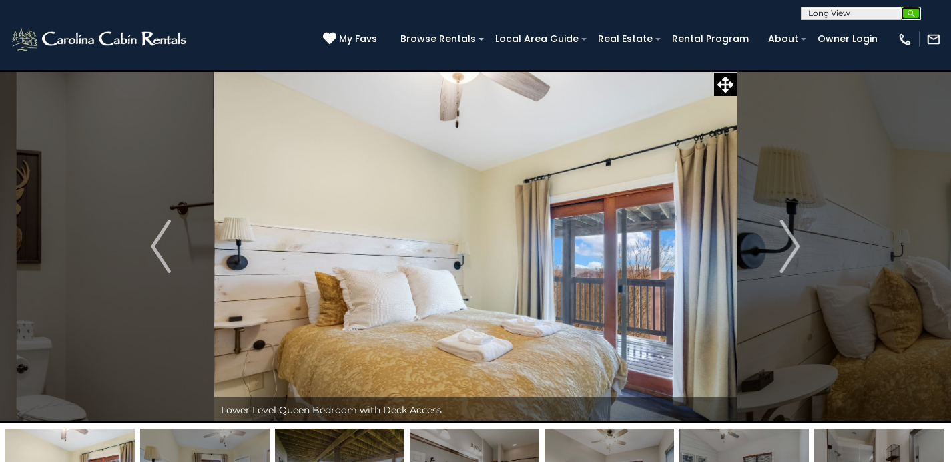
click at [914, 15] on img "submit" at bounding box center [911, 14] width 10 height 10
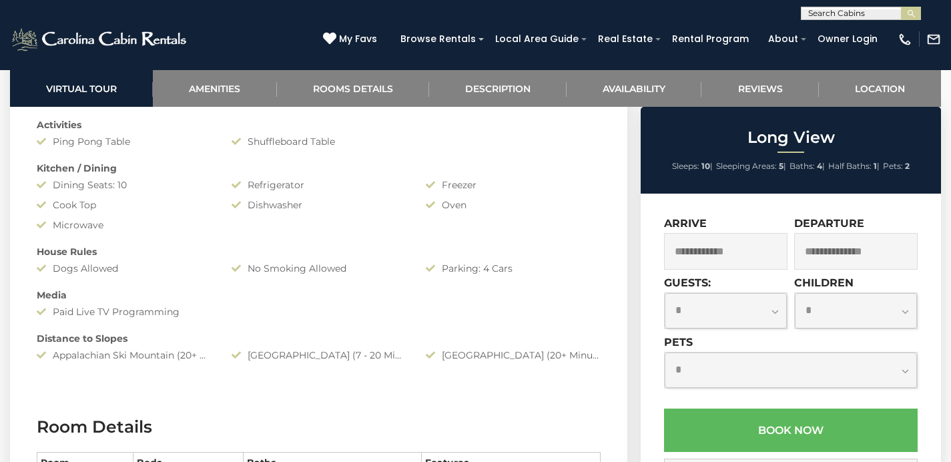
scroll to position [1308, 0]
